Goal: Find specific page/section: Find specific page/section

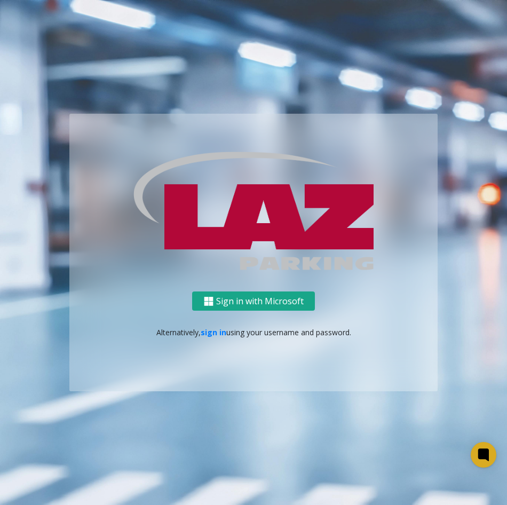
click at [261, 298] on button "Sign in with Microsoft" at bounding box center [253, 301] width 123 height 20
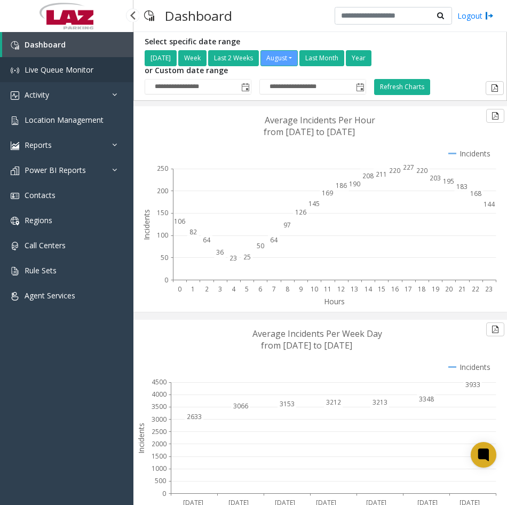
click at [41, 76] on link "Live Queue Monitor" at bounding box center [66, 69] width 133 height 25
